Goal: Ask a question

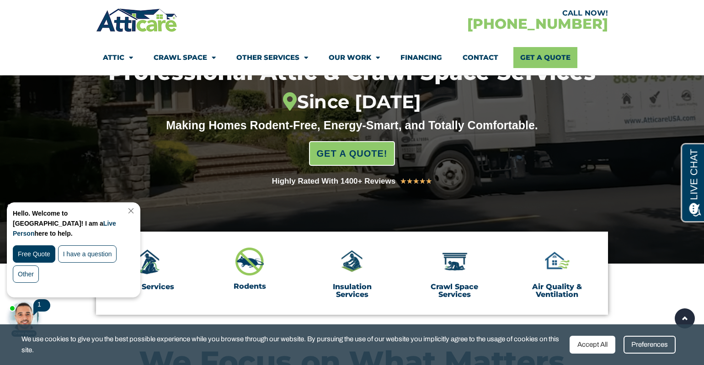
scroll to position [152, 0]
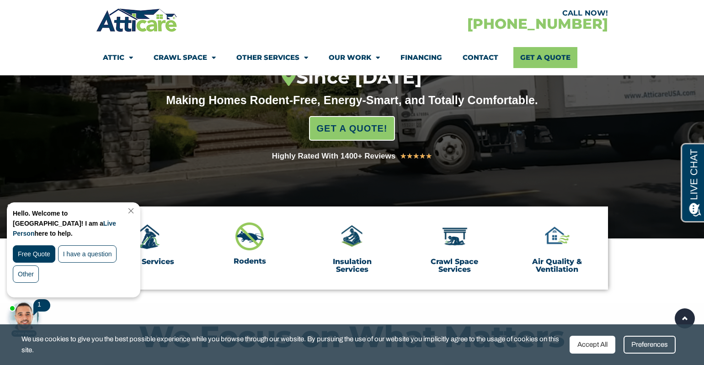
click at [136, 211] on link "Close Chat" at bounding box center [130, 211] width 12 height 7
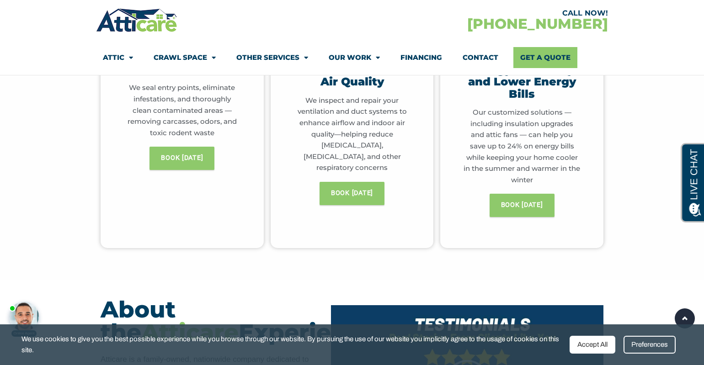
scroll to position [0, 0]
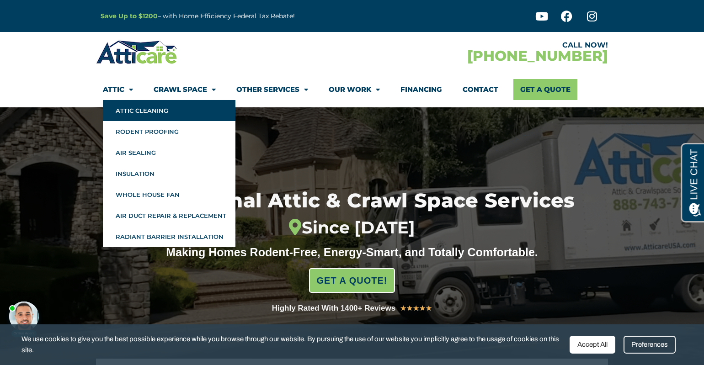
click at [129, 109] on link "Attic Cleaning" at bounding box center [169, 110] width 133 height 21
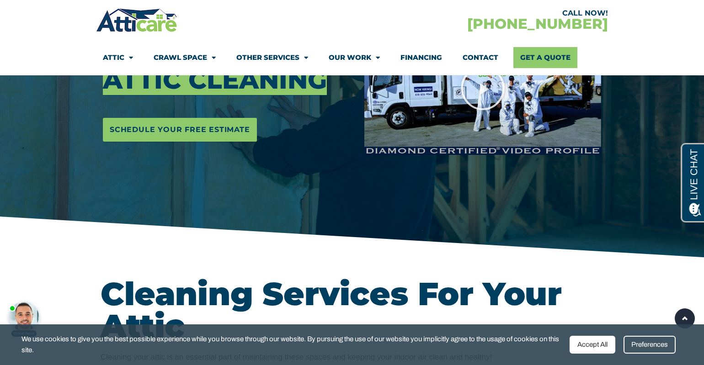
scroll to position [154, 0]
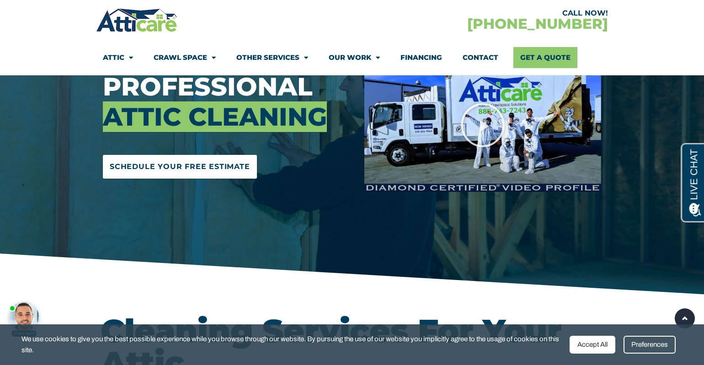
click at [220, 177] on link "Schedule Your Free Estimate" at bounding box center [180, 167] width 154 height 24
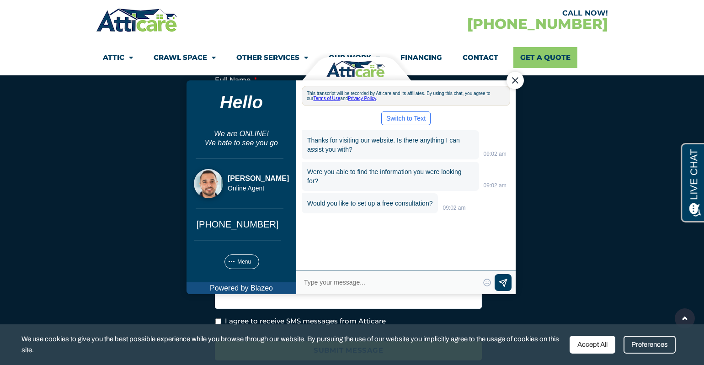
click at [374, 278] on textarea "Type your response and press Return or Send" at bounding box center [391, 282] width 176 height 13
type textarea "if i were to install a new AC unit in my attic"
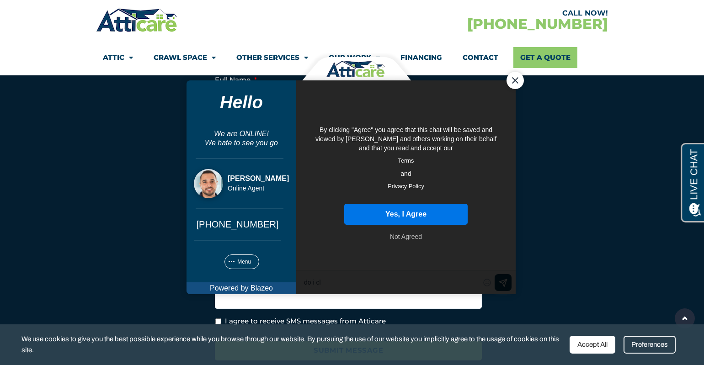
click at [427, 218] on button "Yes, I Agree" at bounding box center [405, 213] width 123 height 21
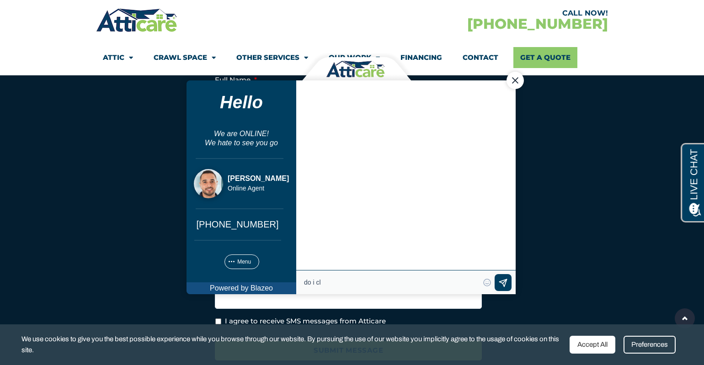
click at [345, 282] on textarea "do i cl" at bounding box center [391, 282] width 176 height 13
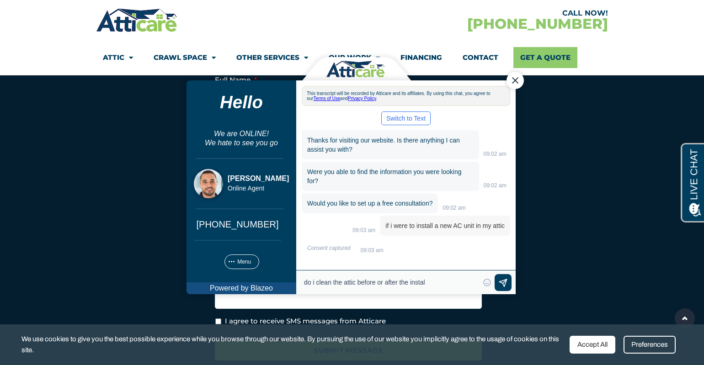
type textarea "do i clean the attic before or after the install"
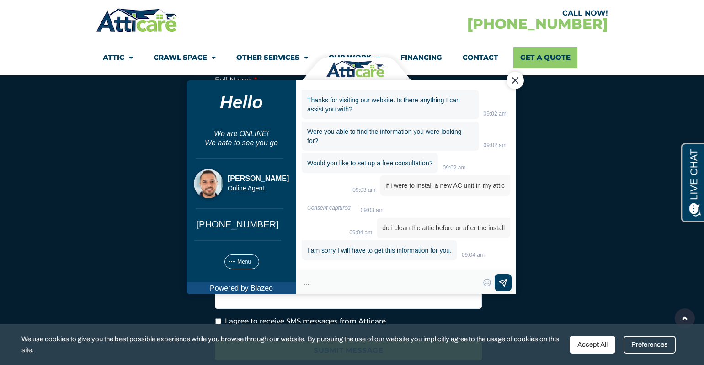
scroll to position [72, 0]
